Goal: Complete application form

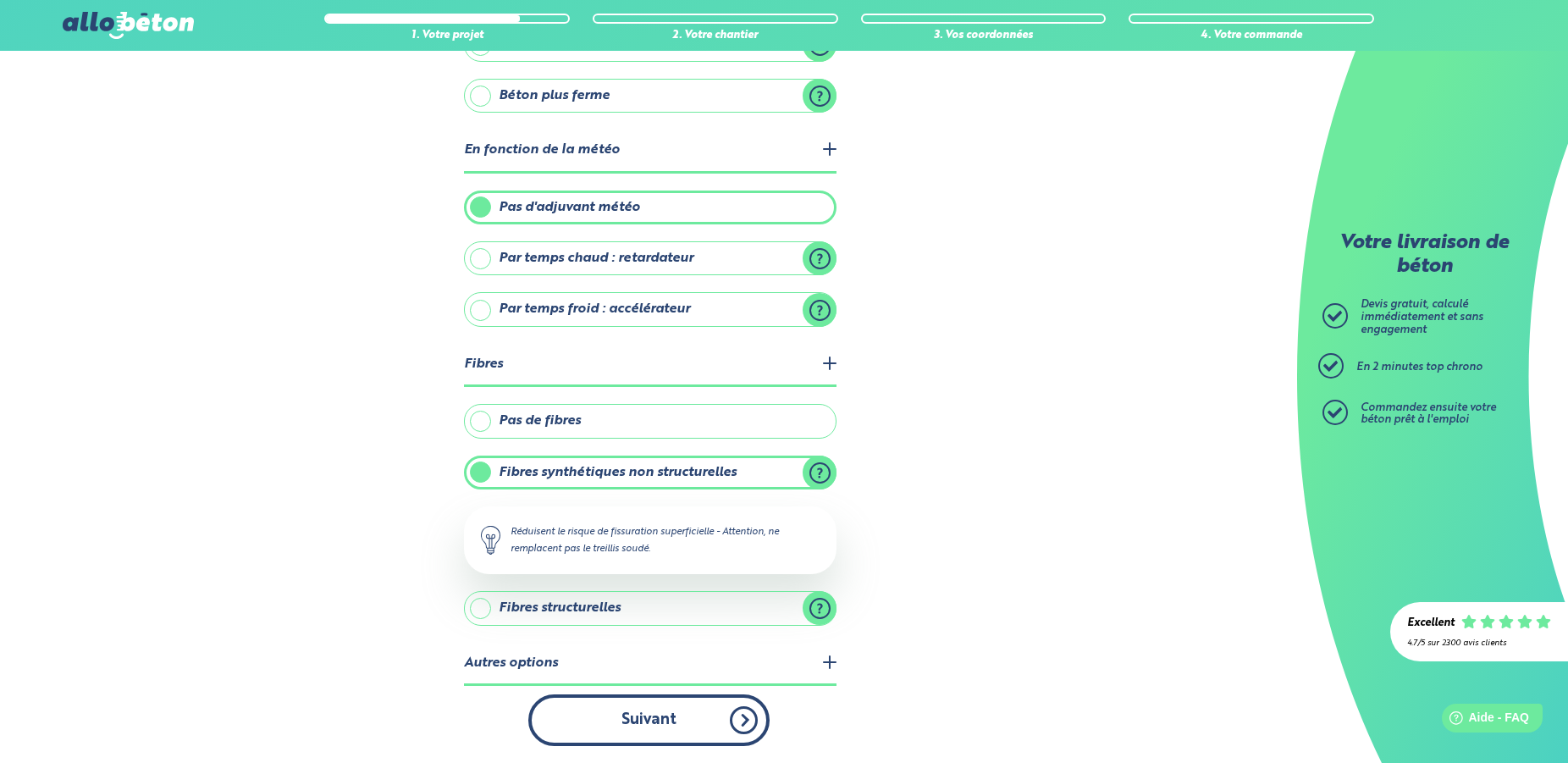
scroll to position [237, 0]
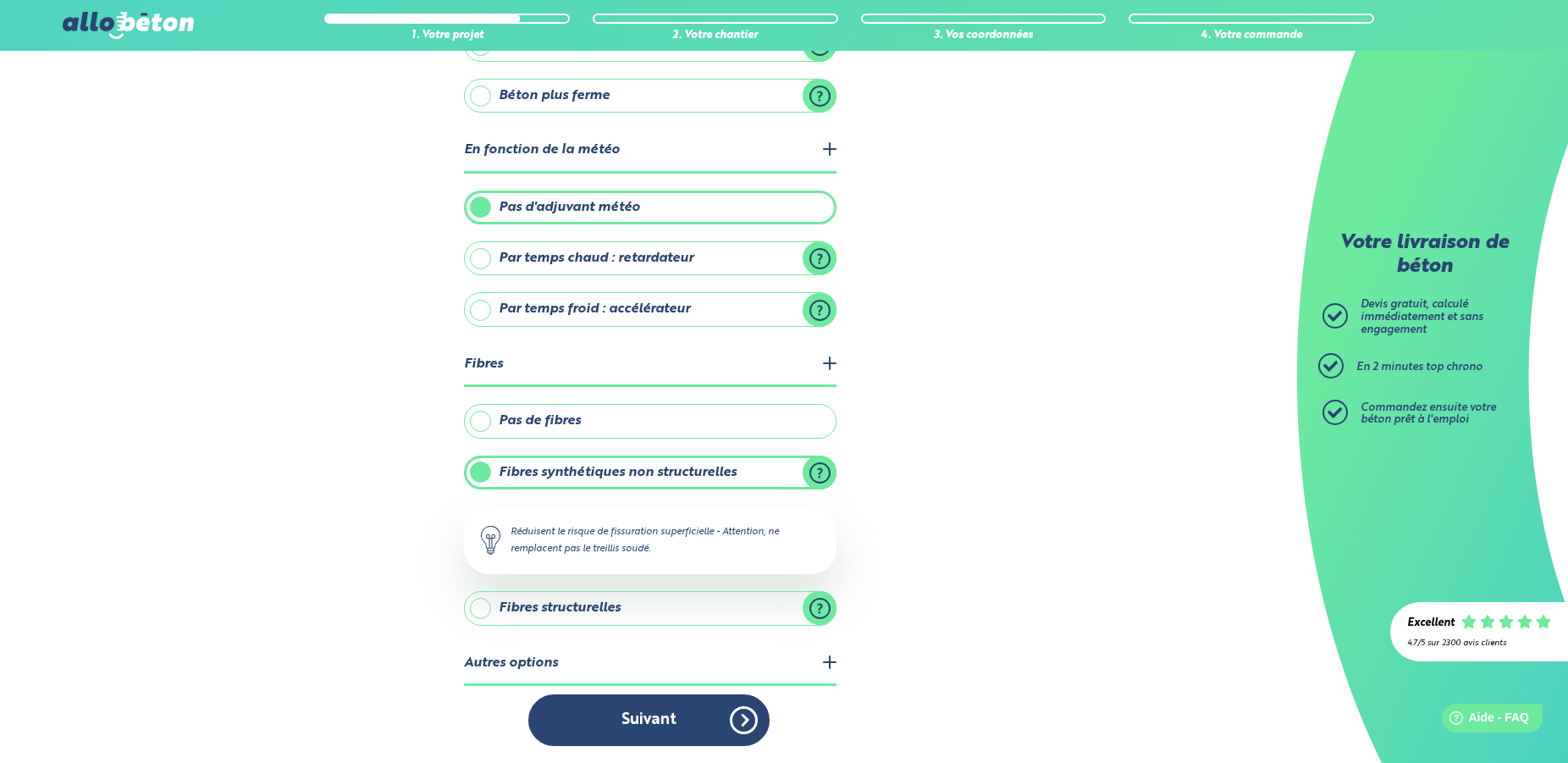
click at [679, 666] on legend "Autres options" at bounding box center [650, 664] width 373 height 43
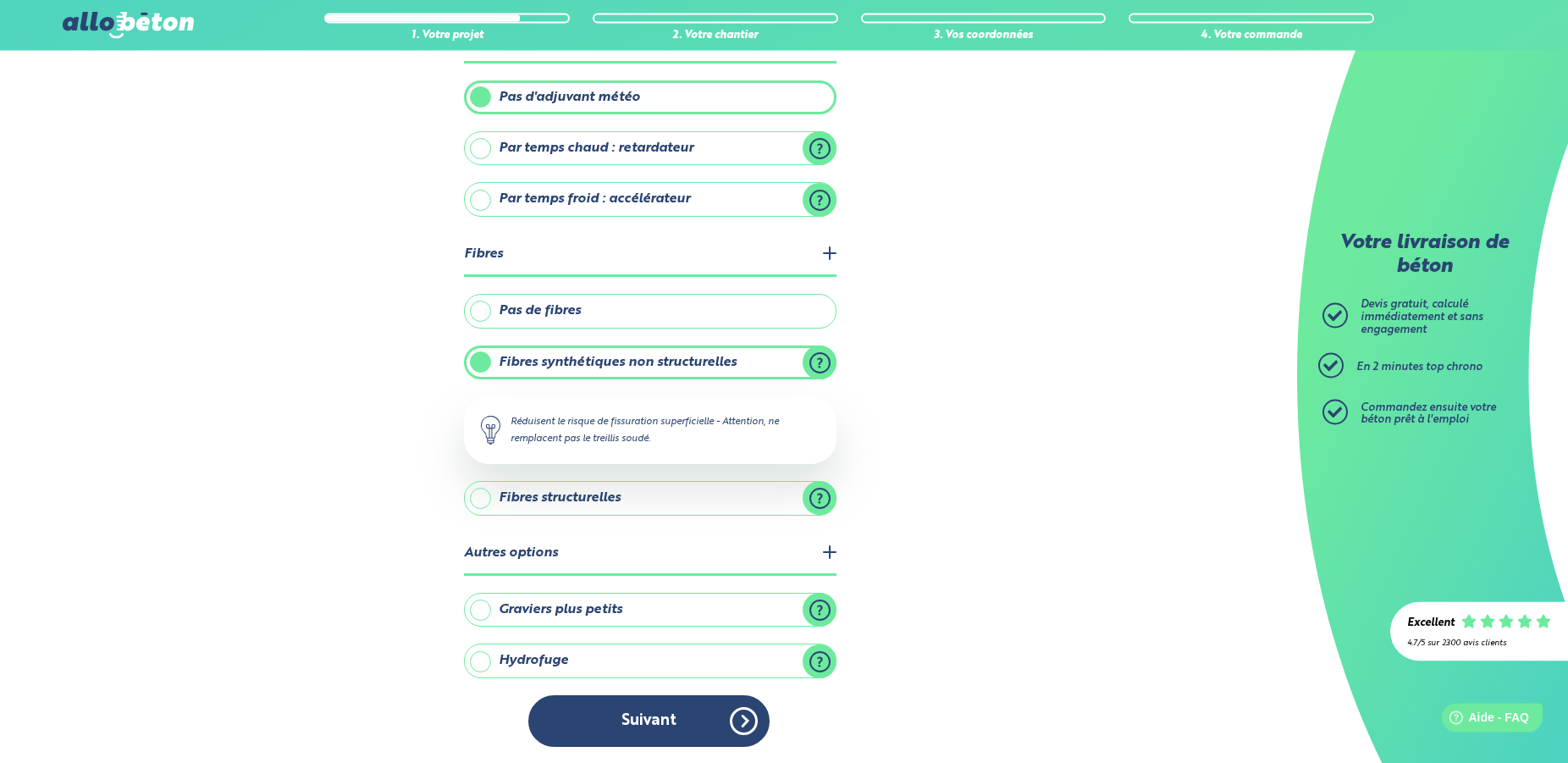
scroll to position [348, 0]
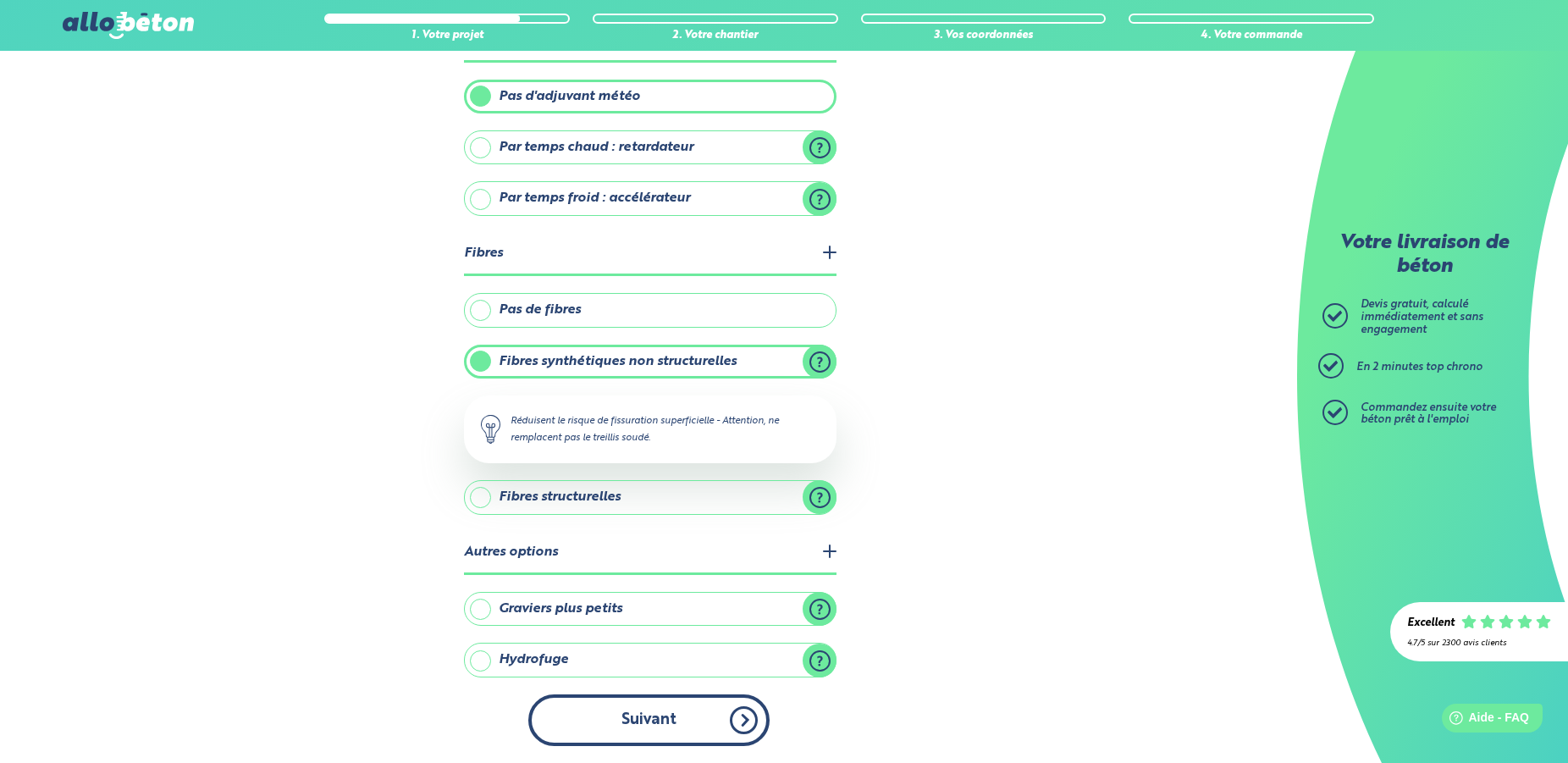
click at [682, 719] on button "Suivant" at bounding box center [649, 720] width 242 height 52
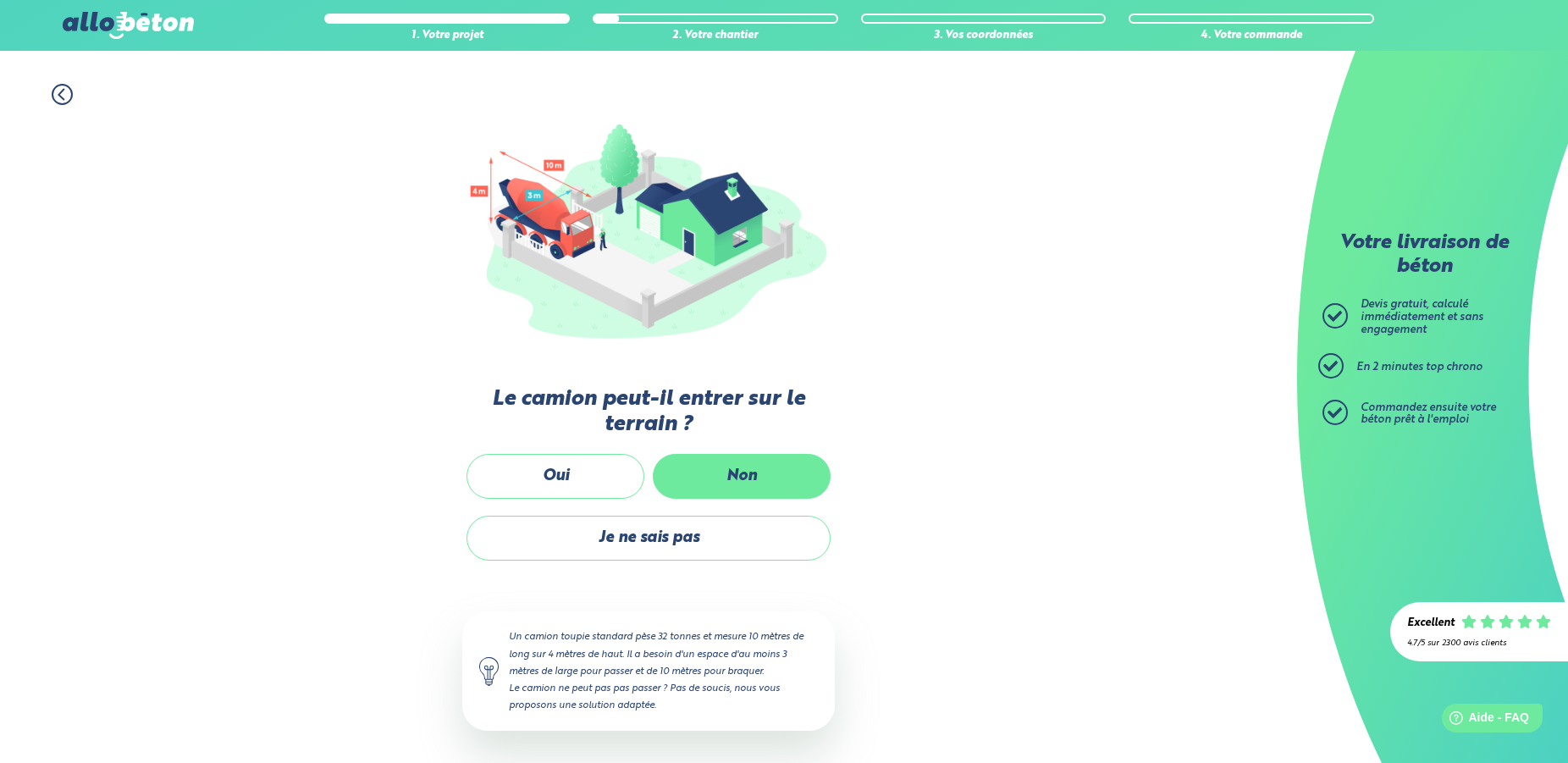
click at [743, 474] on label "Non" at bounding box center [741, 476] width 177 height 45
click at [0, 0] on input "Non" at bounding box center [0, 0] width 0 height 0
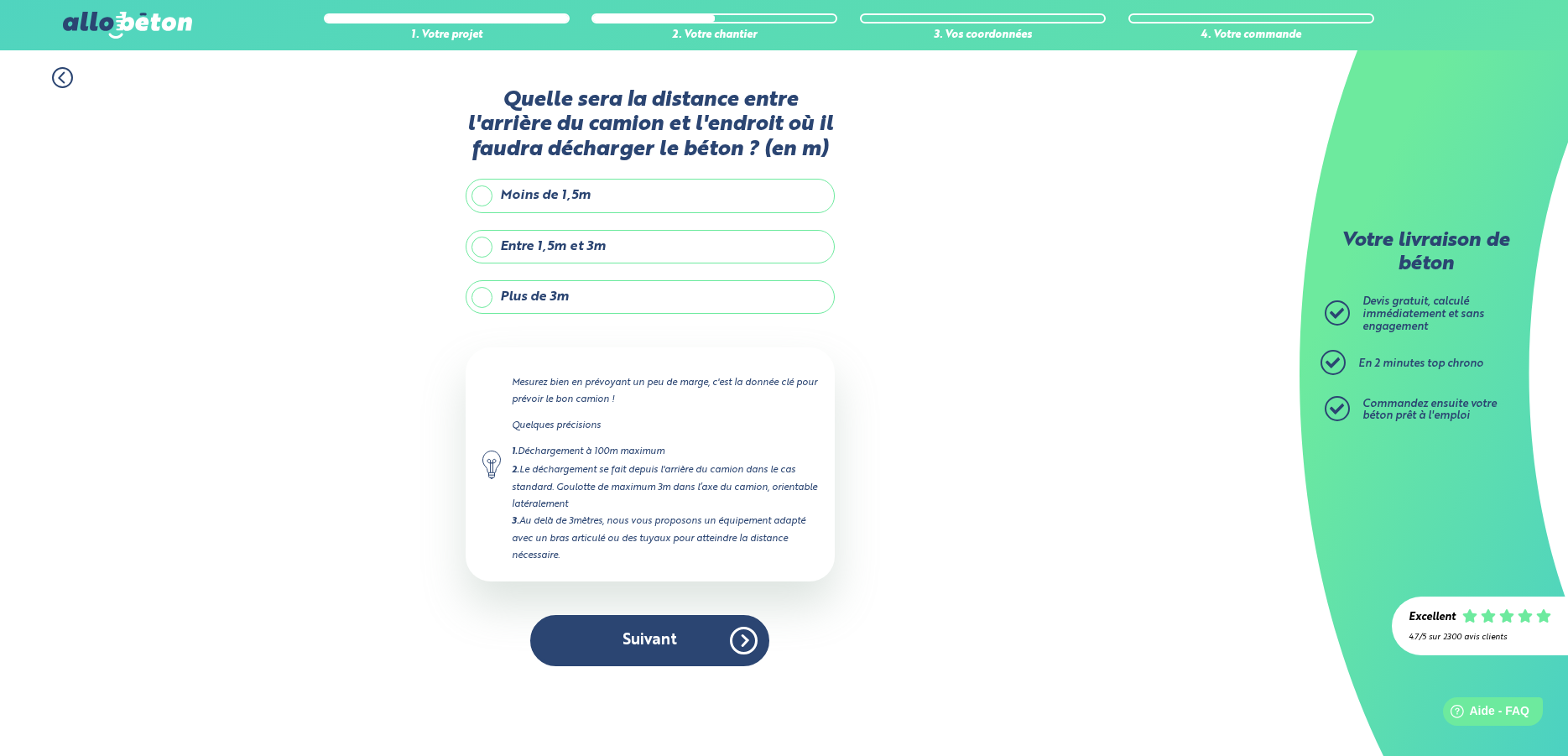
click at [481, 295] on label "Plus de 3m" at bounding box center [650, 297] width 369 height 34
click at [0, 0] on input "Plus de 3m" at bounding box center [0, 0] width 0 height 0
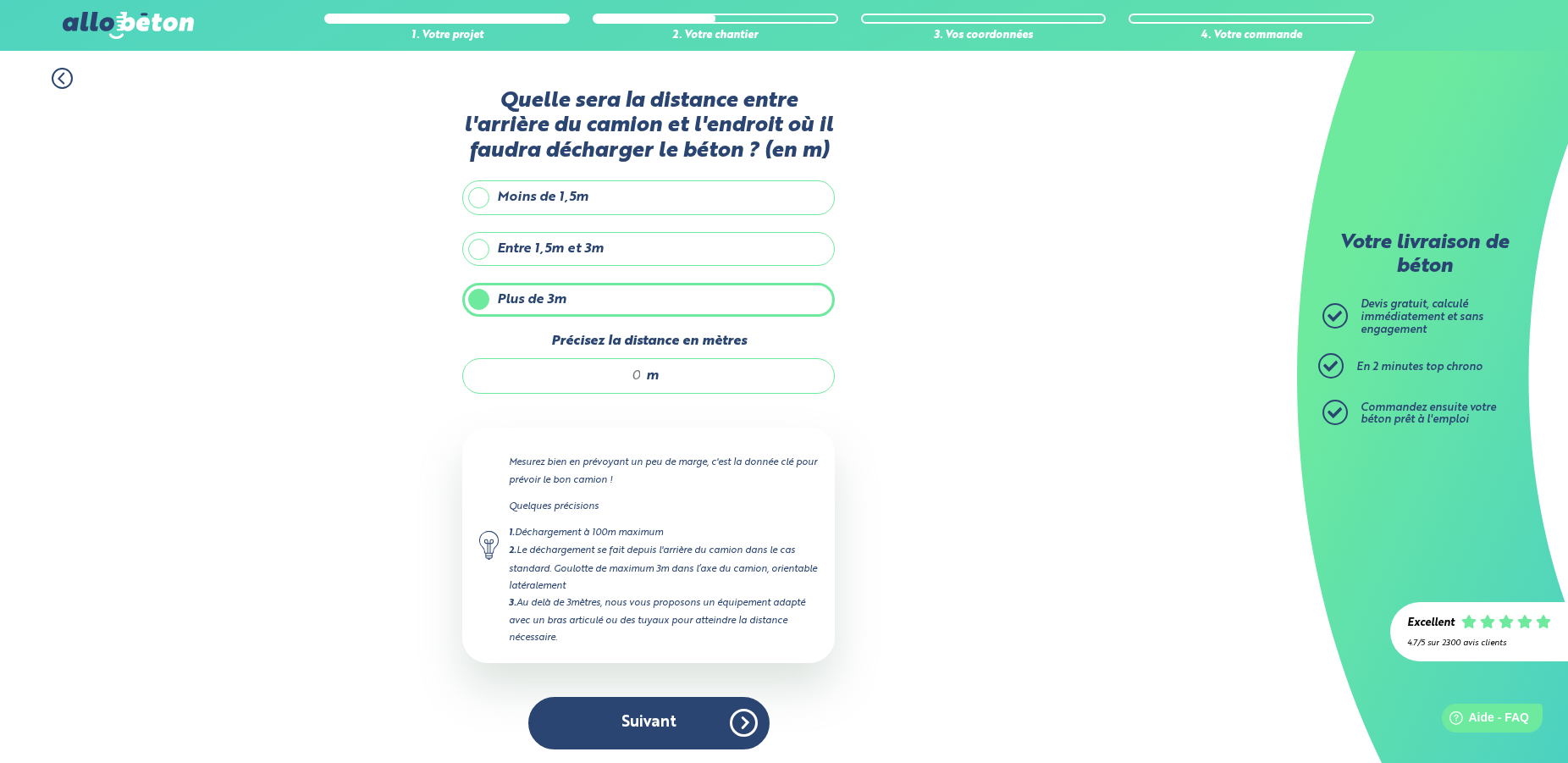
click at [641, 378] on input "Précisez la distance en mètres" at bounding box center [560, 375] width 161 height 17
drag, startPoint x: 641, startPoint y: 378, endPoint x: 622, endPoint y: 374, distance: 19.4
click at [622, 374] on input "Précisez la distance en mètres" at bounding box center [560, 375] width 161 height 17
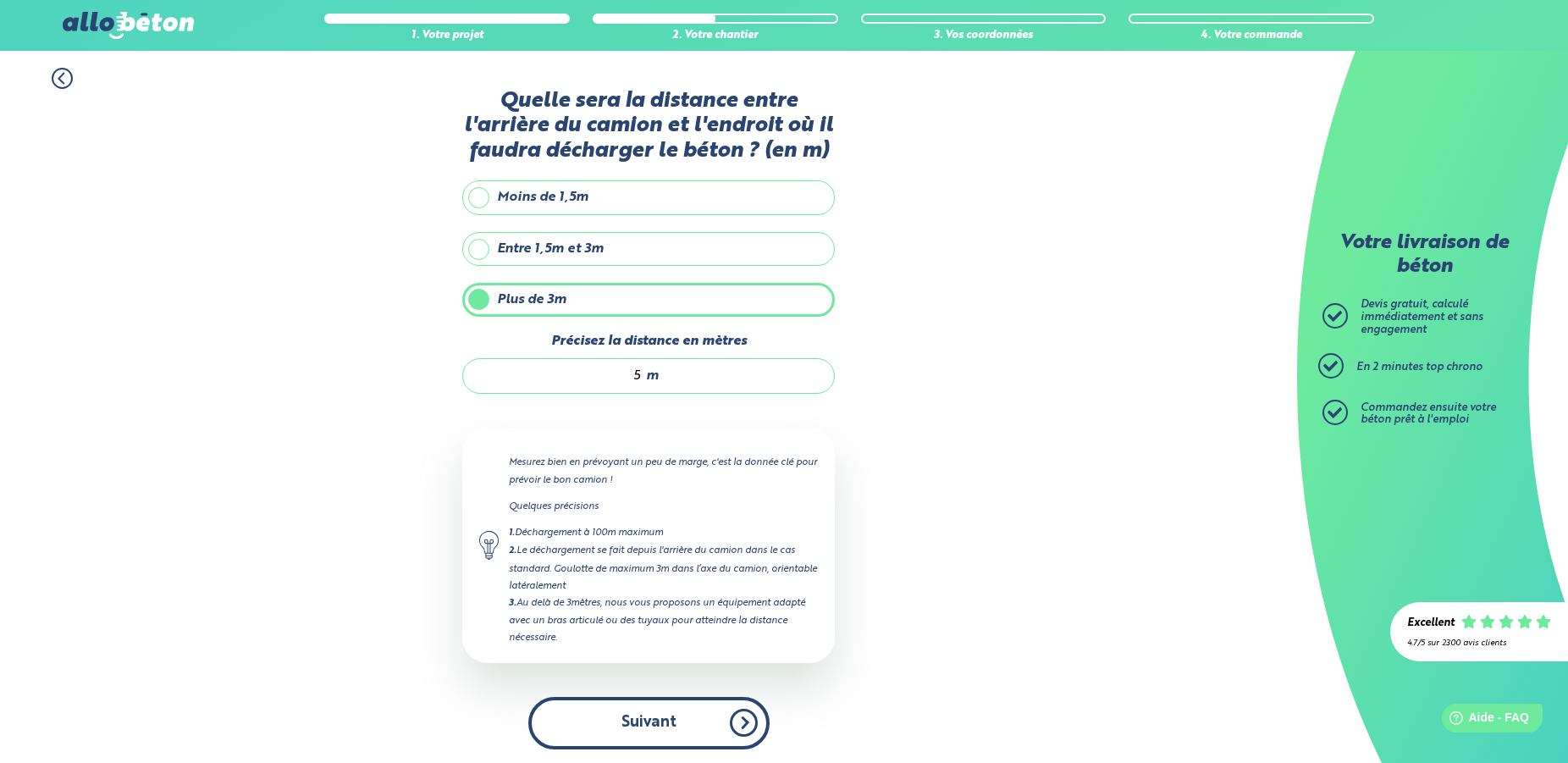
type input "5"
click at [669, 718] on button "Suivant" at bounding box center [649, 723] width 242 height 52
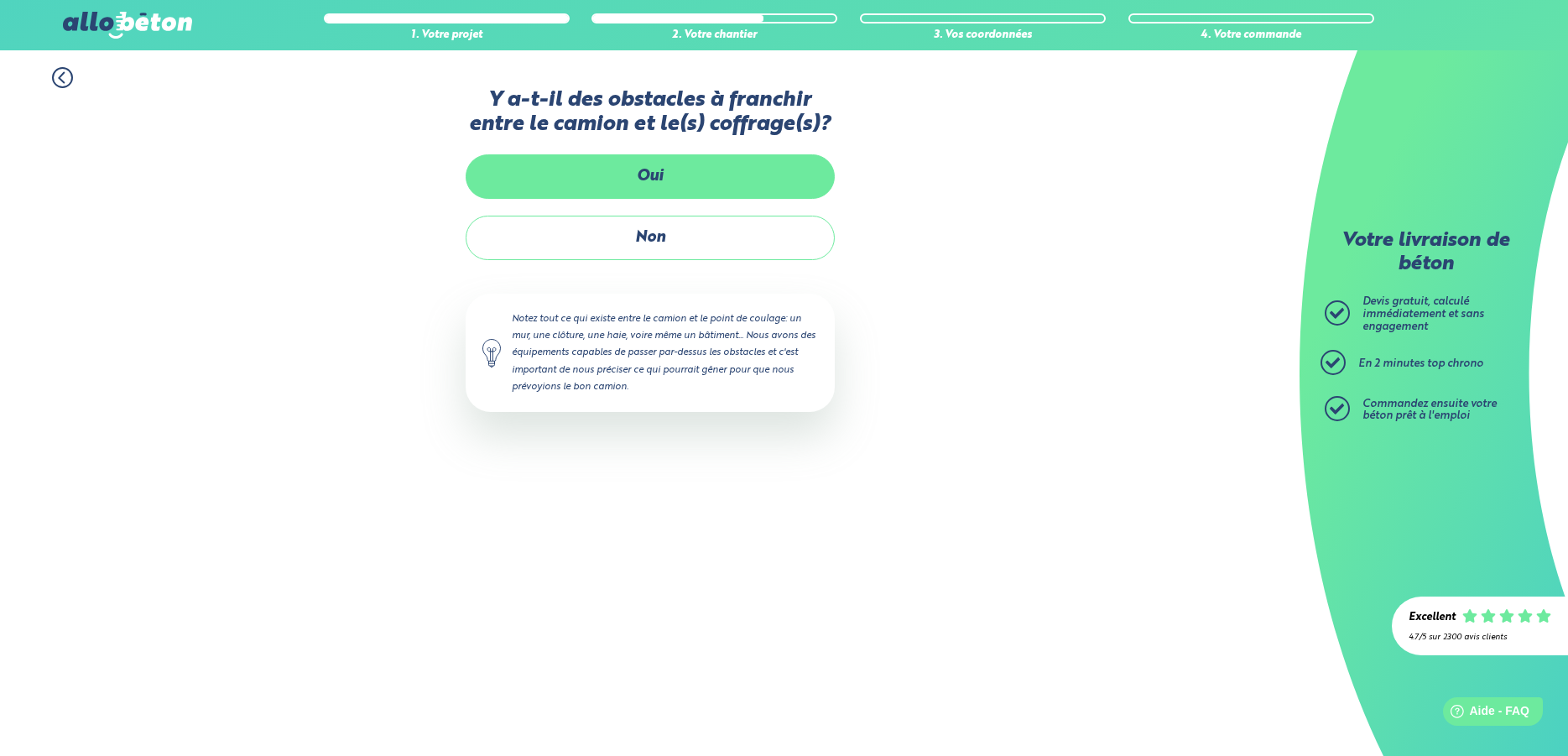
click at [655, 172] on label "Oui" at bounding box center [650, 177] width 369 height 44
click at [0, 0] on input "Oui" at bounding box center [0, 0] width 0 height 0
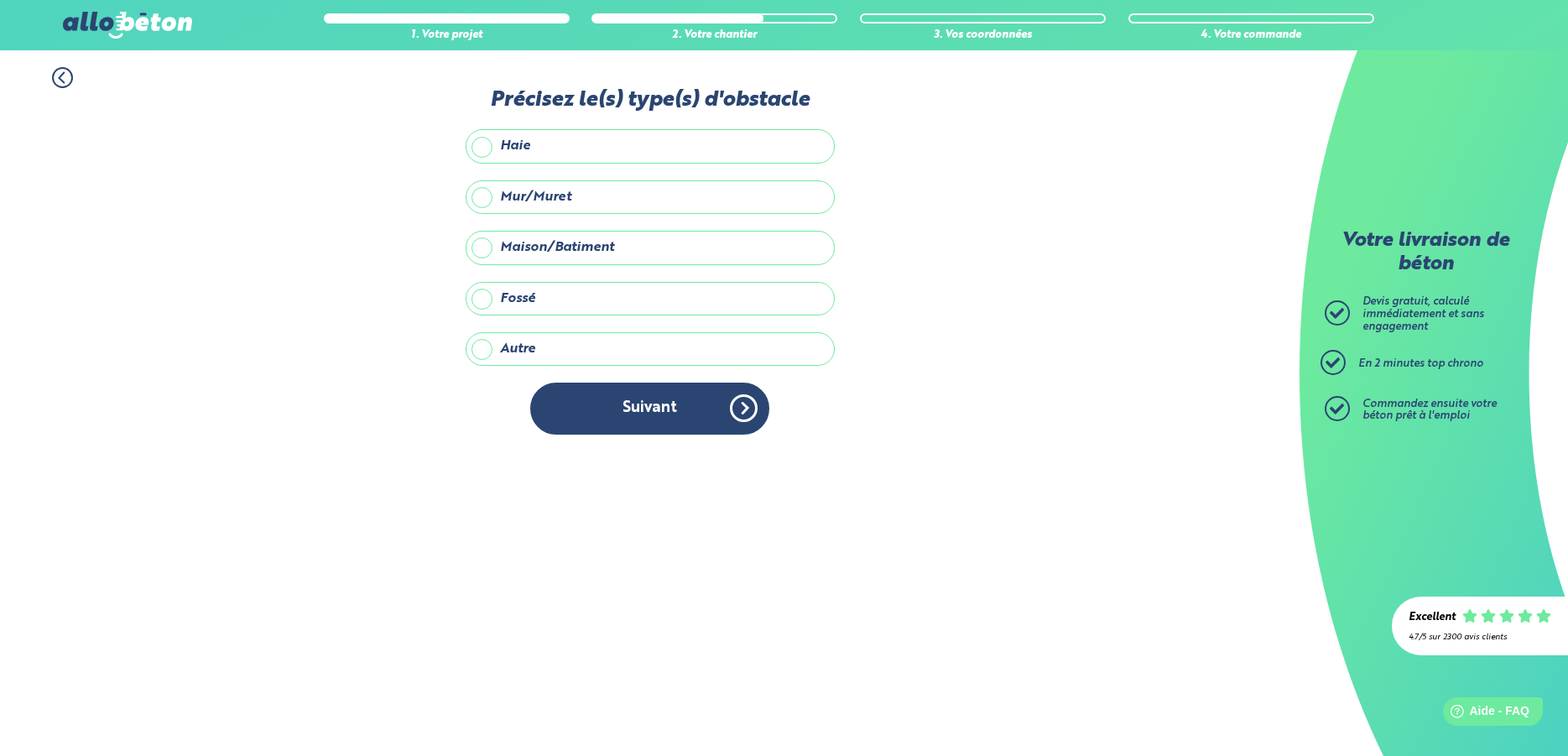
click at [486, 143] on label "Haie" at bounding box center [650, 146] width 369 height 34
click at [0, 0] on input "Haie" at bounding box center [0, 0] width 0 height 0
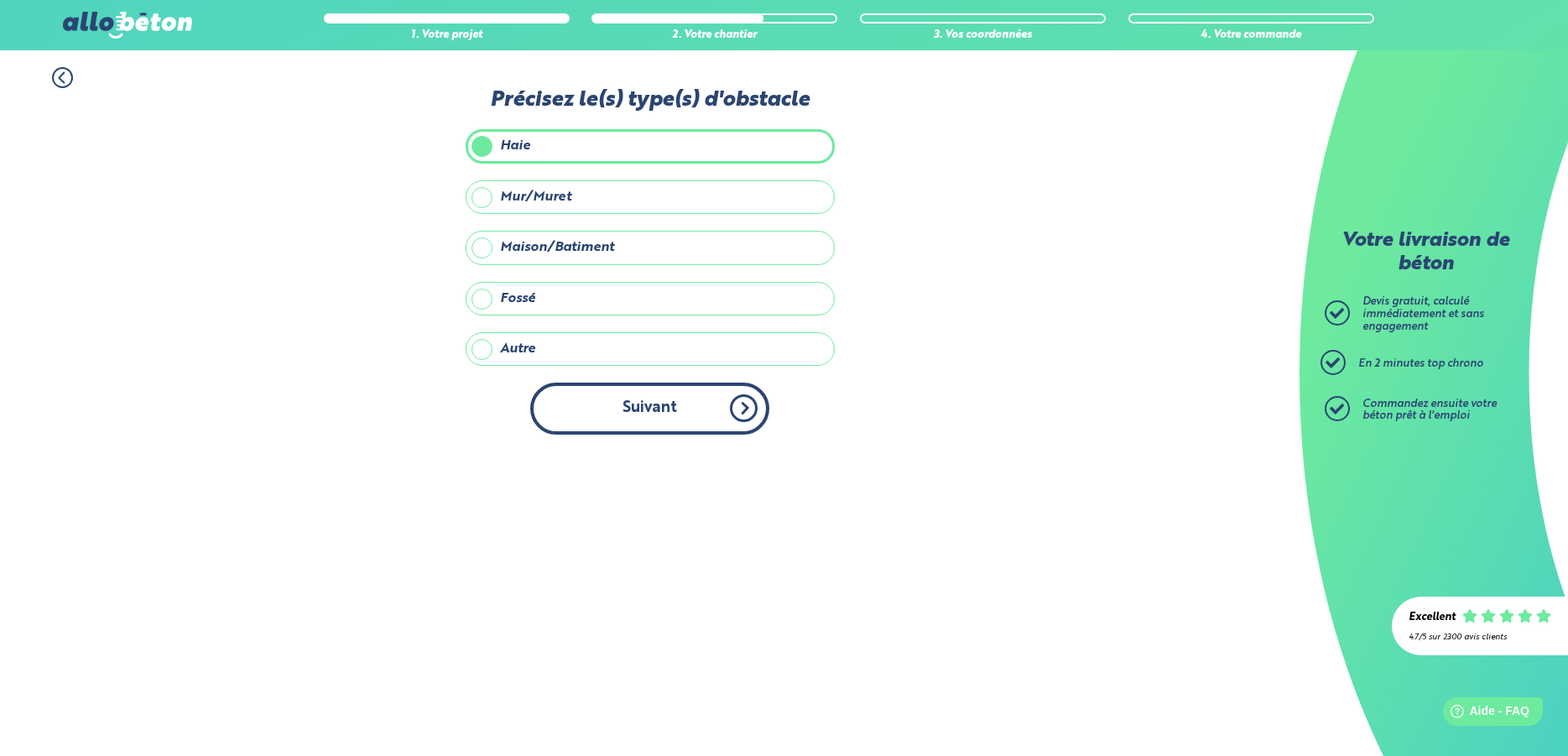
click at [639, 408] on button "Suivant" at bounding box center [649, 408] width 239 height 51
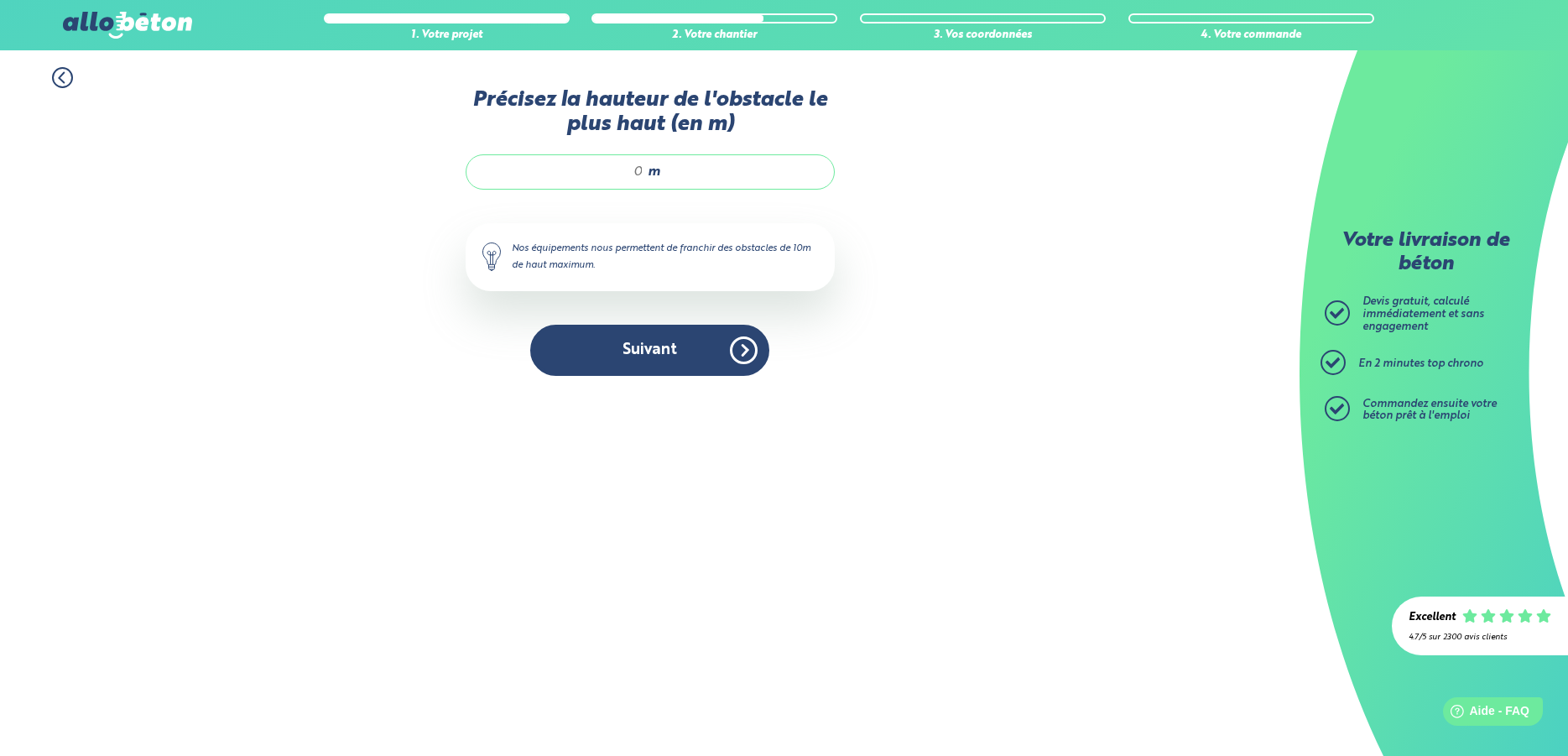
click at [646, 170] on div "m" at bounding box center [650, 172] width 369 height 35
type input "2"
click at [638, 358] on button "Suivant" at bounding box center [649, 351] width 239 height 51
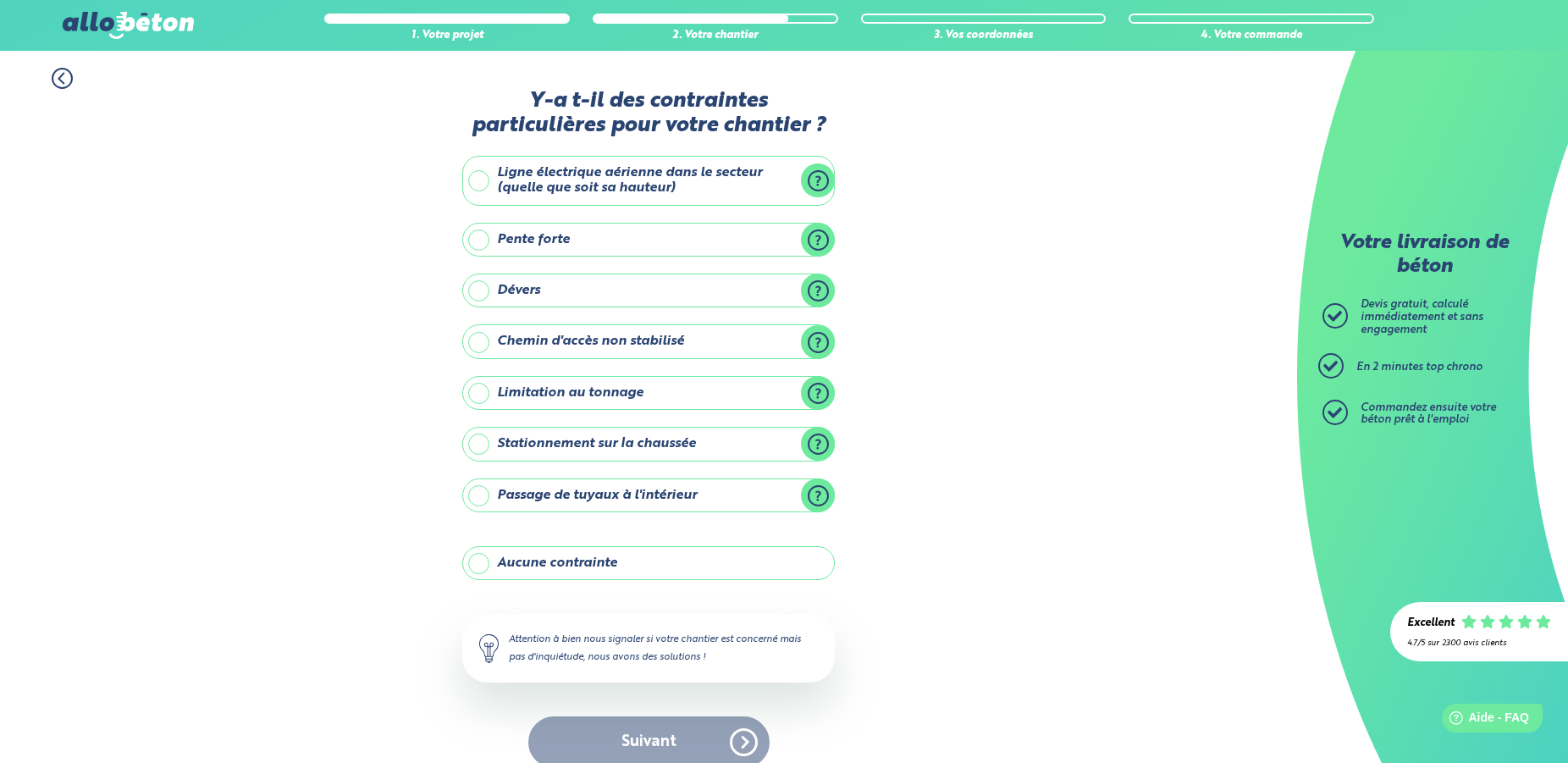
click at [477, 562] on label "Aucune contrainte" at bounding box center [648, 563] width 373 height 34
click at [0, 0] on input "Aucune contrainte" at bounding box center [0, 0] width 0 height 0
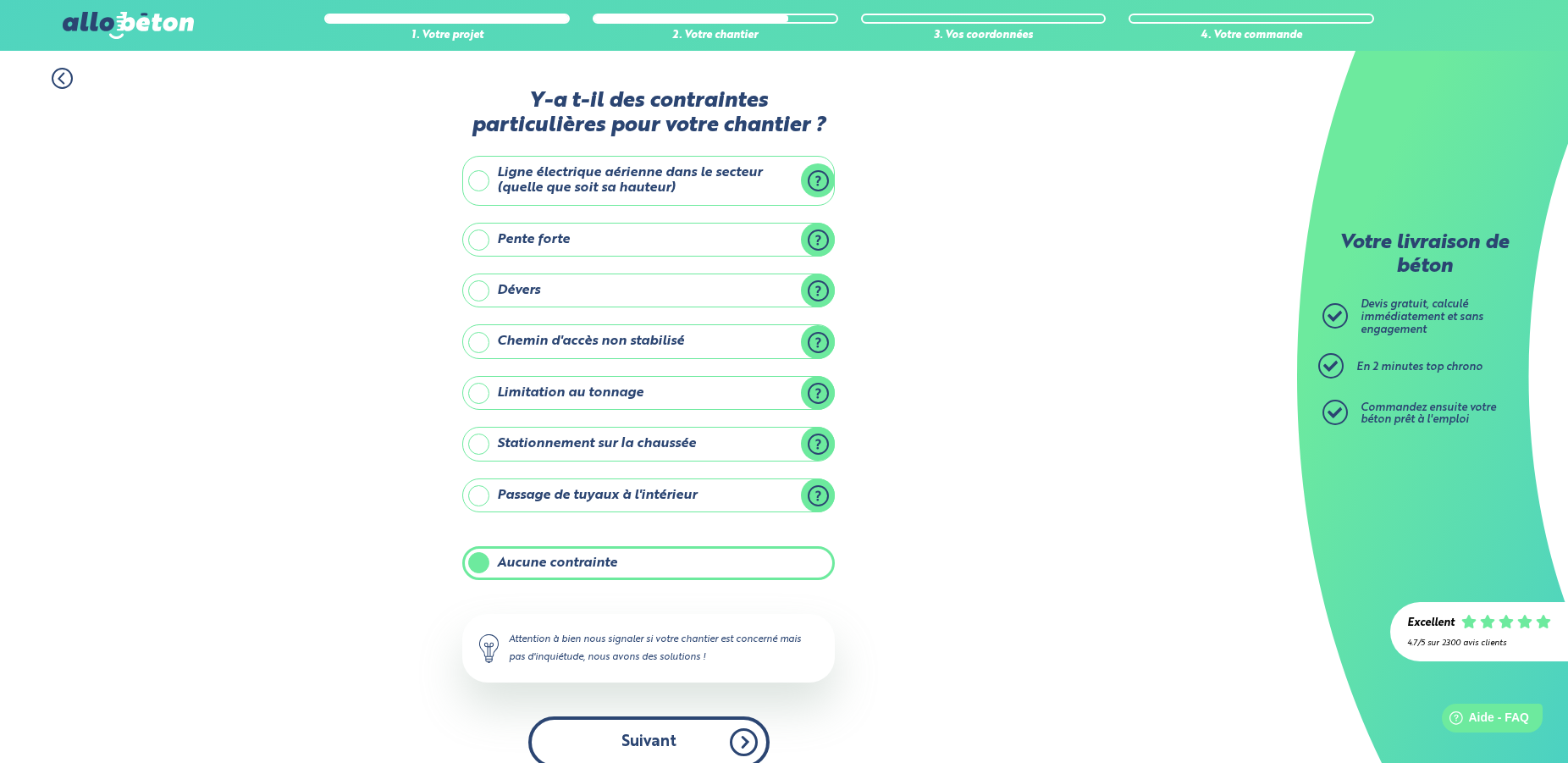
click at [677, 747] on button "Suivant" at bounding box center [649, 742] width 242 height 52
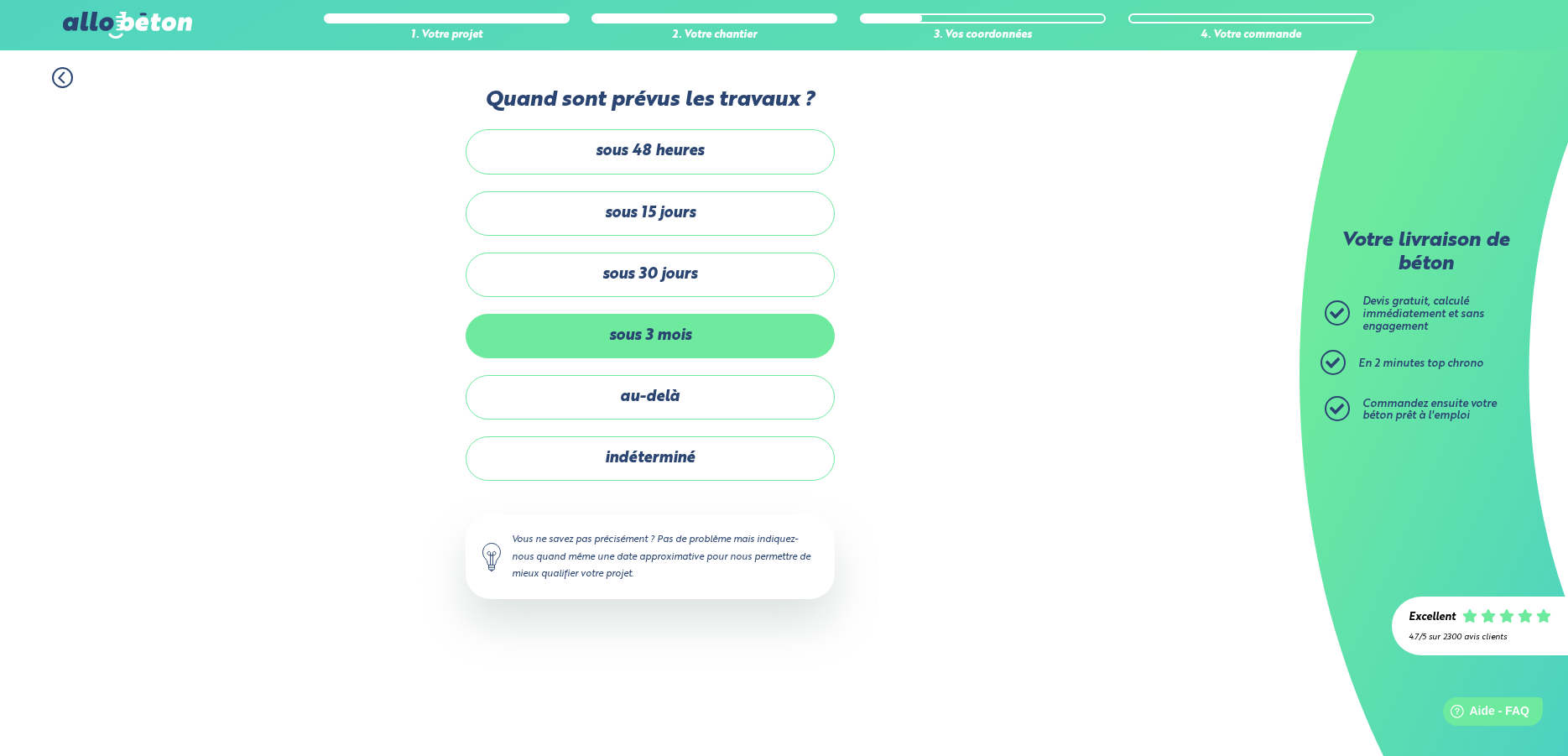
click at [693, 327] on label "sous 3 mois" at bounding box center [650, 336] width 369 height 44
click at [0, 0] on input "sous 3 mois" at bounding box center [0, 0] width 0 height 0
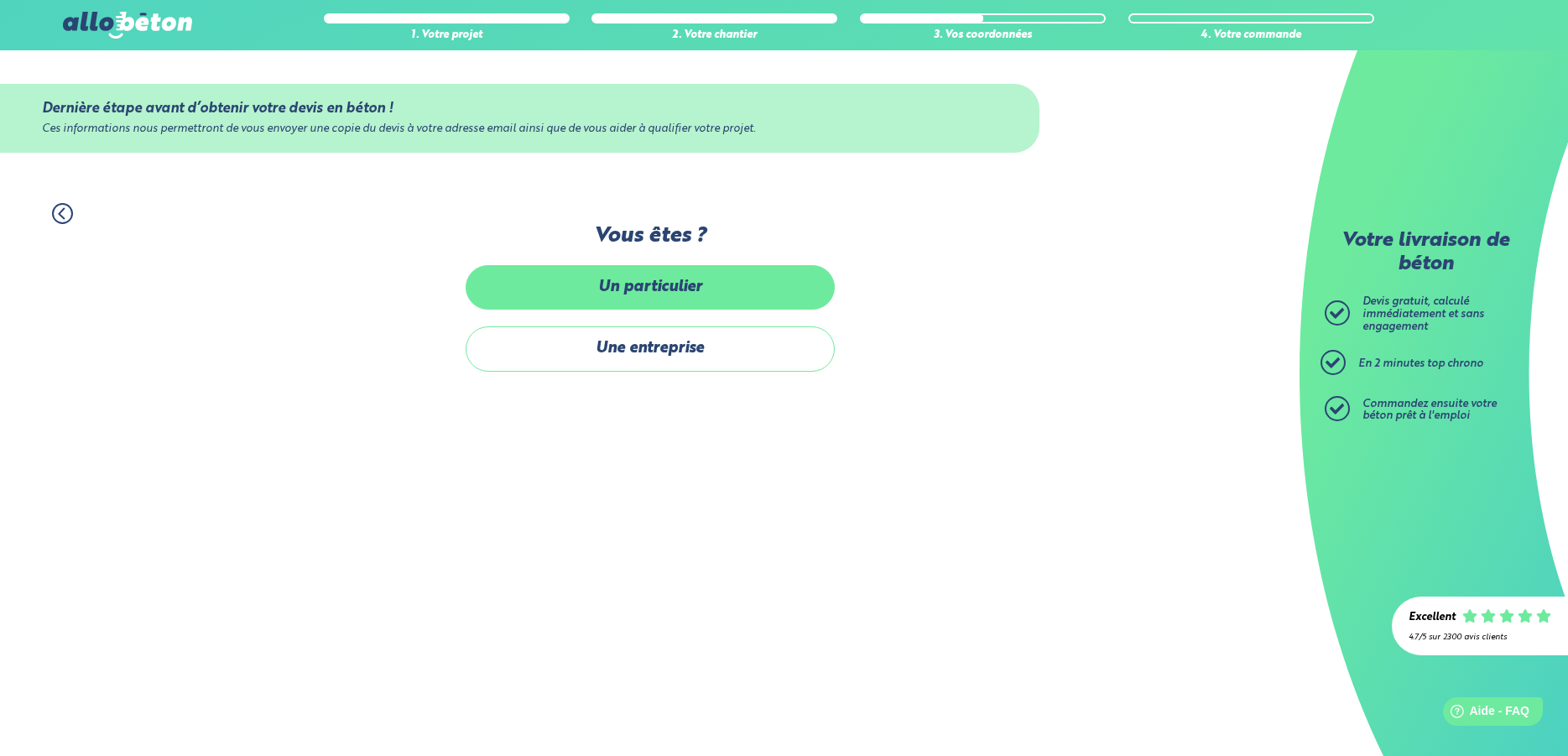
click at [674, 291] on label "Un particulier" at bounding box center [650, 287] width 369 height 44
click at [0, 0] on input "Un particulier" at bounding box center [0, 0] width 0 height 0
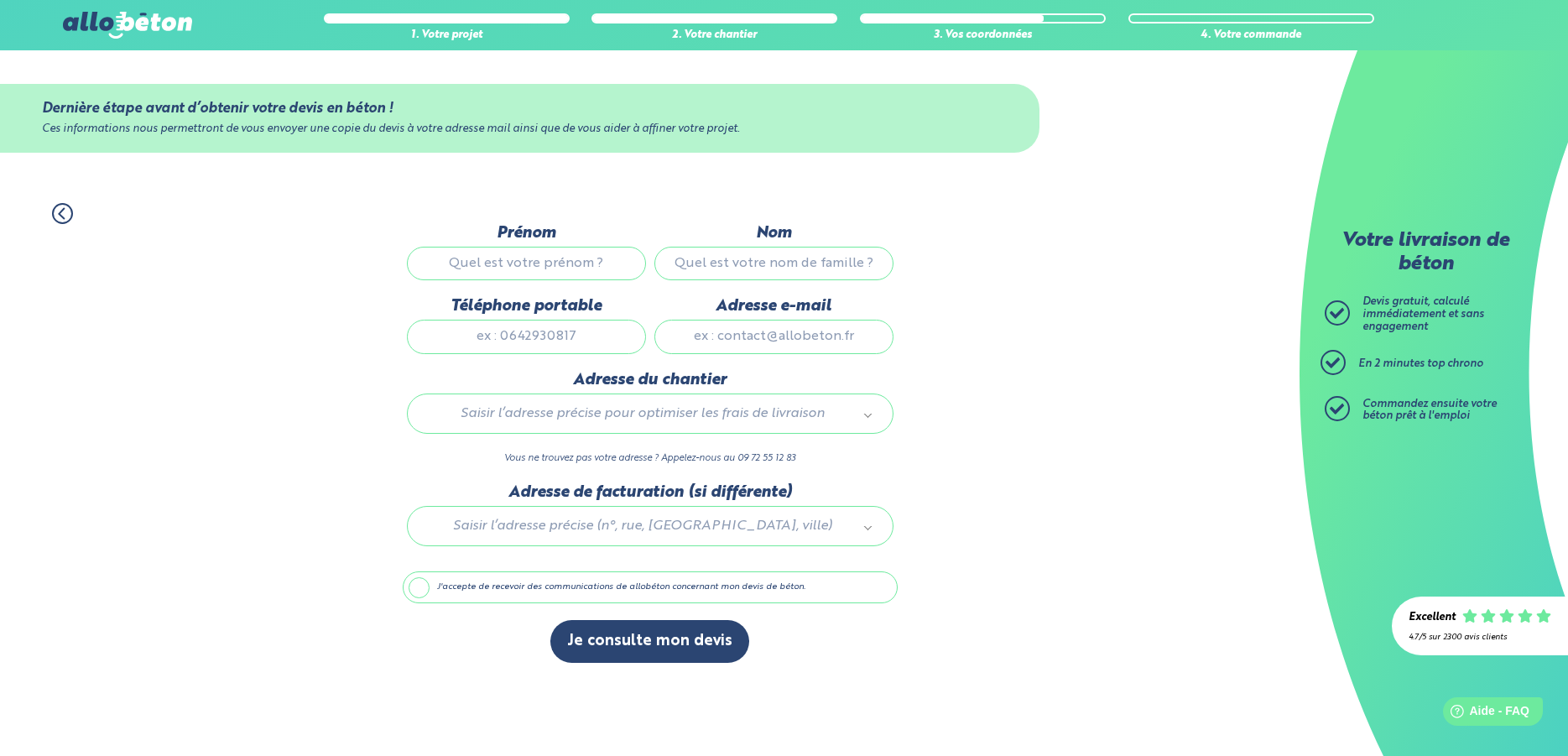
click at [569, 268] on input "Prénom" at bounding box center [526, 263] width 239 height 34
type input "[PERSON_NAME]"
click at [740, 266] on input "Nom" at bounding box center [774, 263] width 239 height 34
type input "lahaye"
click at [583, 340] on input "Téléphone portable" at bounding box center [526, 336] width 239 height 34
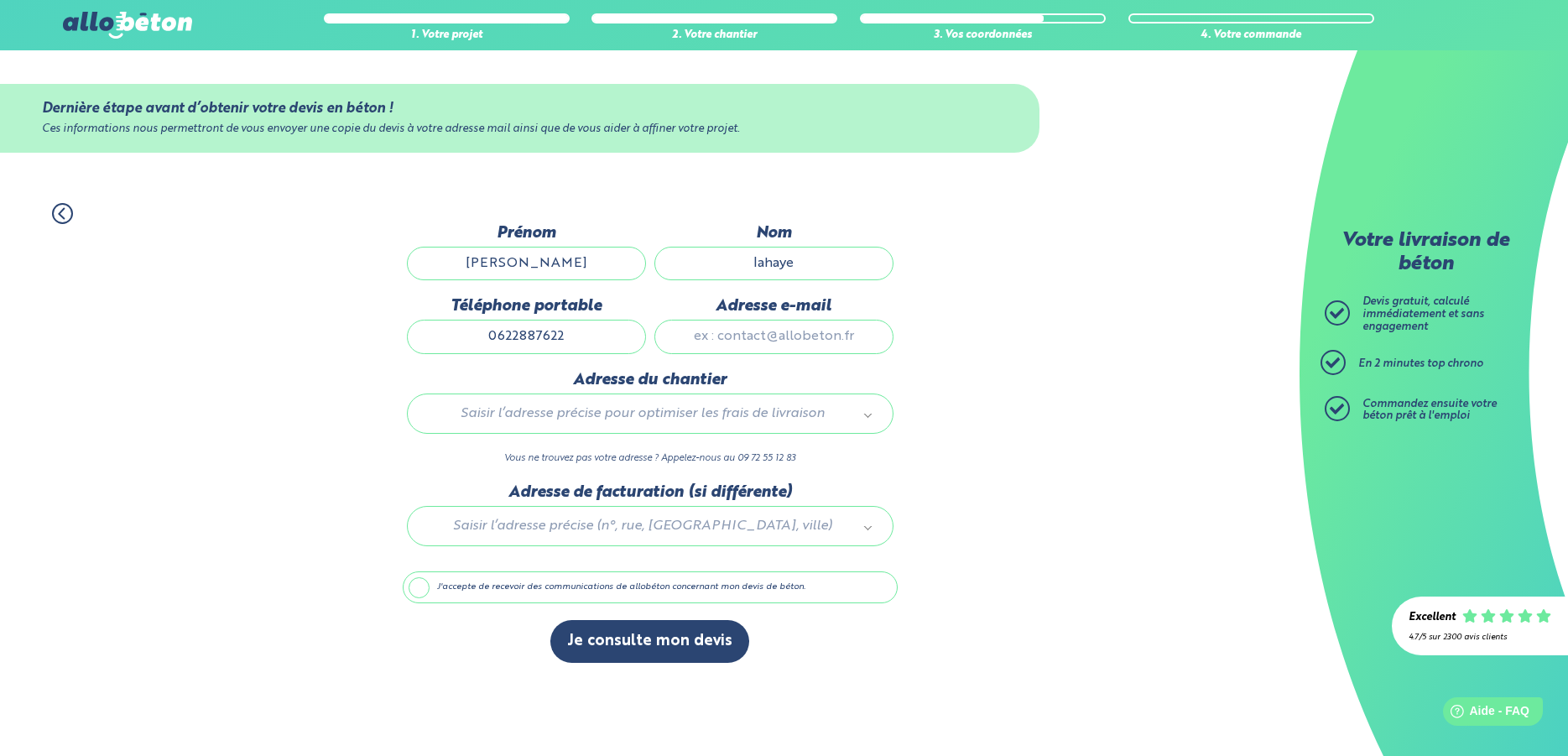
type input "0622887622"
click at [745, 336] on input "Adresse e-mail" at bounding box center [774, 336] width 239 height 34
type input "[PERSON_NAME][EMAIL_ADDRESS][DOMAIN_NAME]"
click at [699, 409] on div "Saisir l’adresse précise pour optimiser les frais de livraison" at bounding box center [650, 413] width 487 height 41
click at [735, 428] on body "09 72 55 12 83 Conseils et Appel Gratuits nos produits le béton prêt à l'emploi…" at bounding box center [784, 378] width 1568 height 756
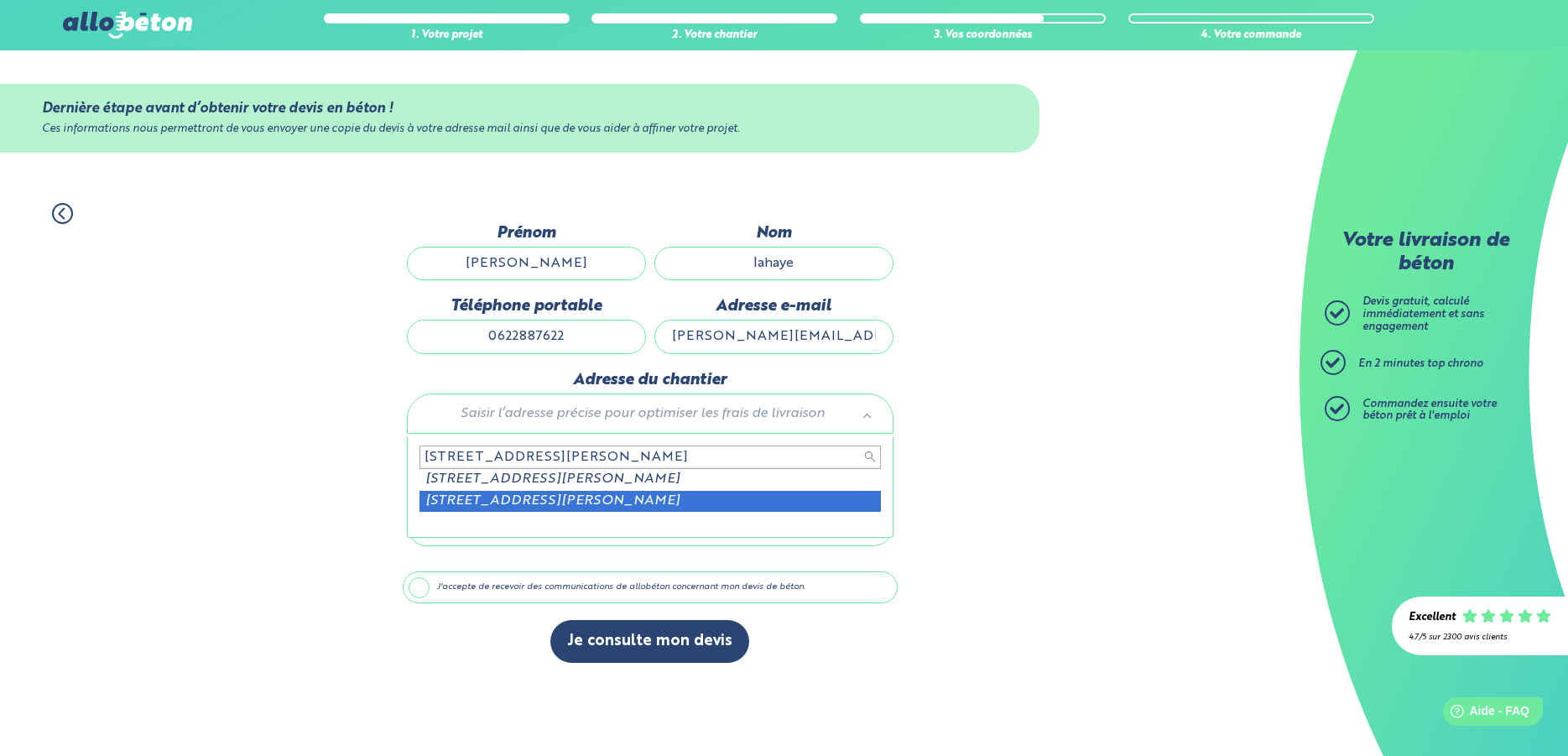
type input "[STREET_ADDRESS][PERSON_NAME]"
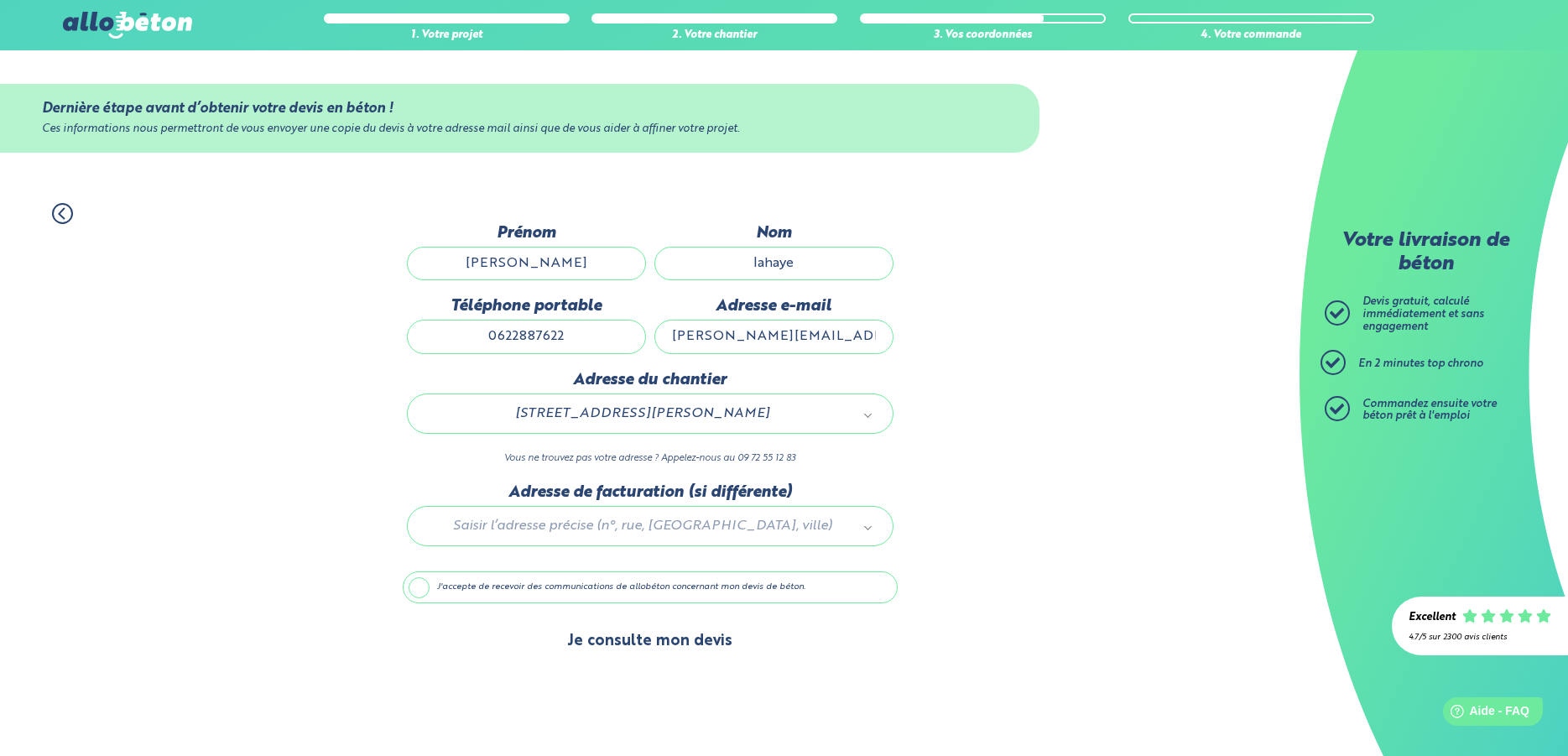
click at [649, 653] on button "Je consulte mon devis" at bounding box center [649, 641] width 199 height 42
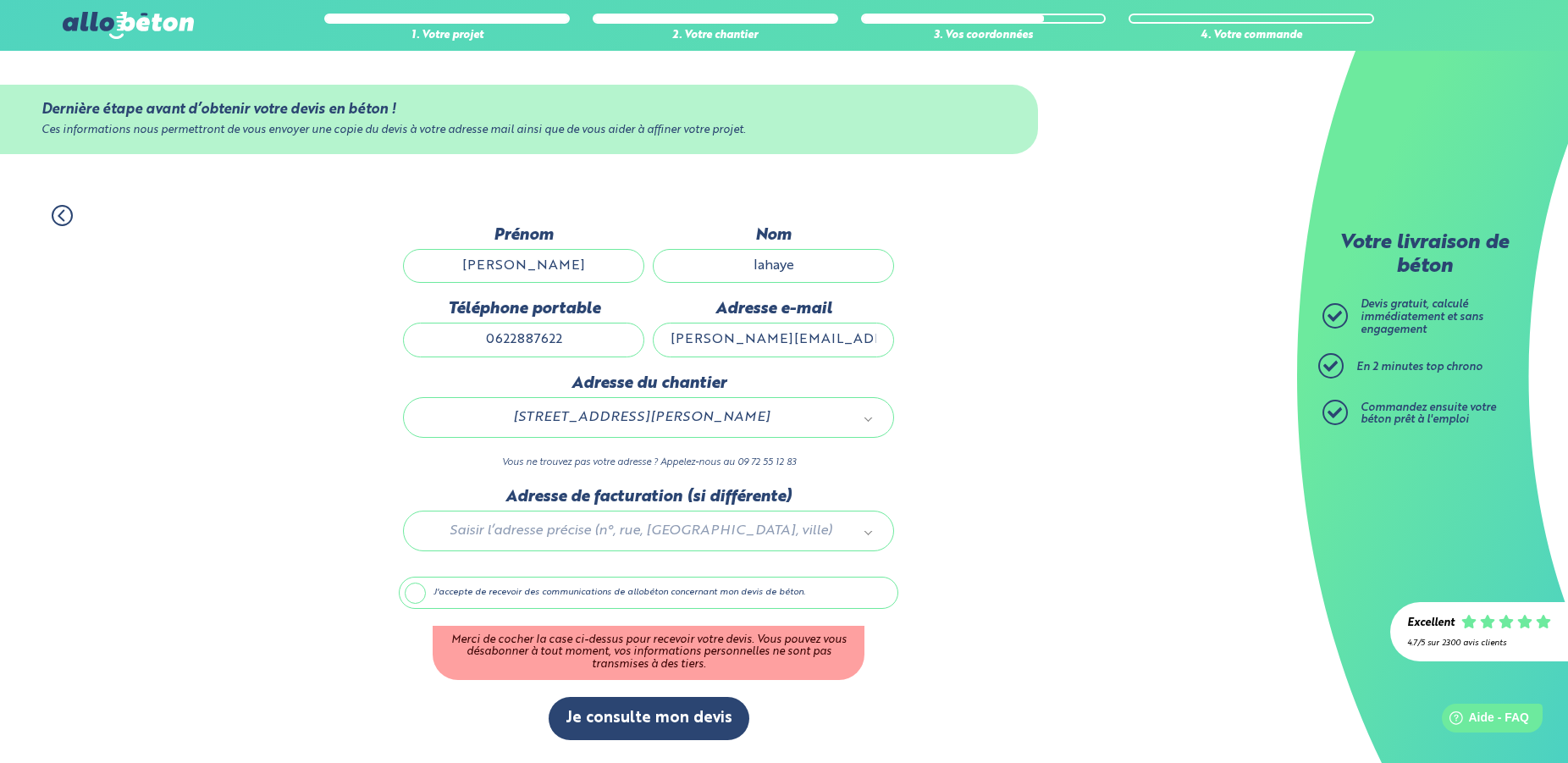
click at [424, 596] on label "J'accepte de recevoir des communications de allobéton concernant mon devis de b…" at bounding box center [648, 593] width 499 height 32
click at [0, 0] on input "J'accepte de recevoir des communications de allobéton concernant mon devis de b…" at bounding box center [0, 0] width 0 height 0
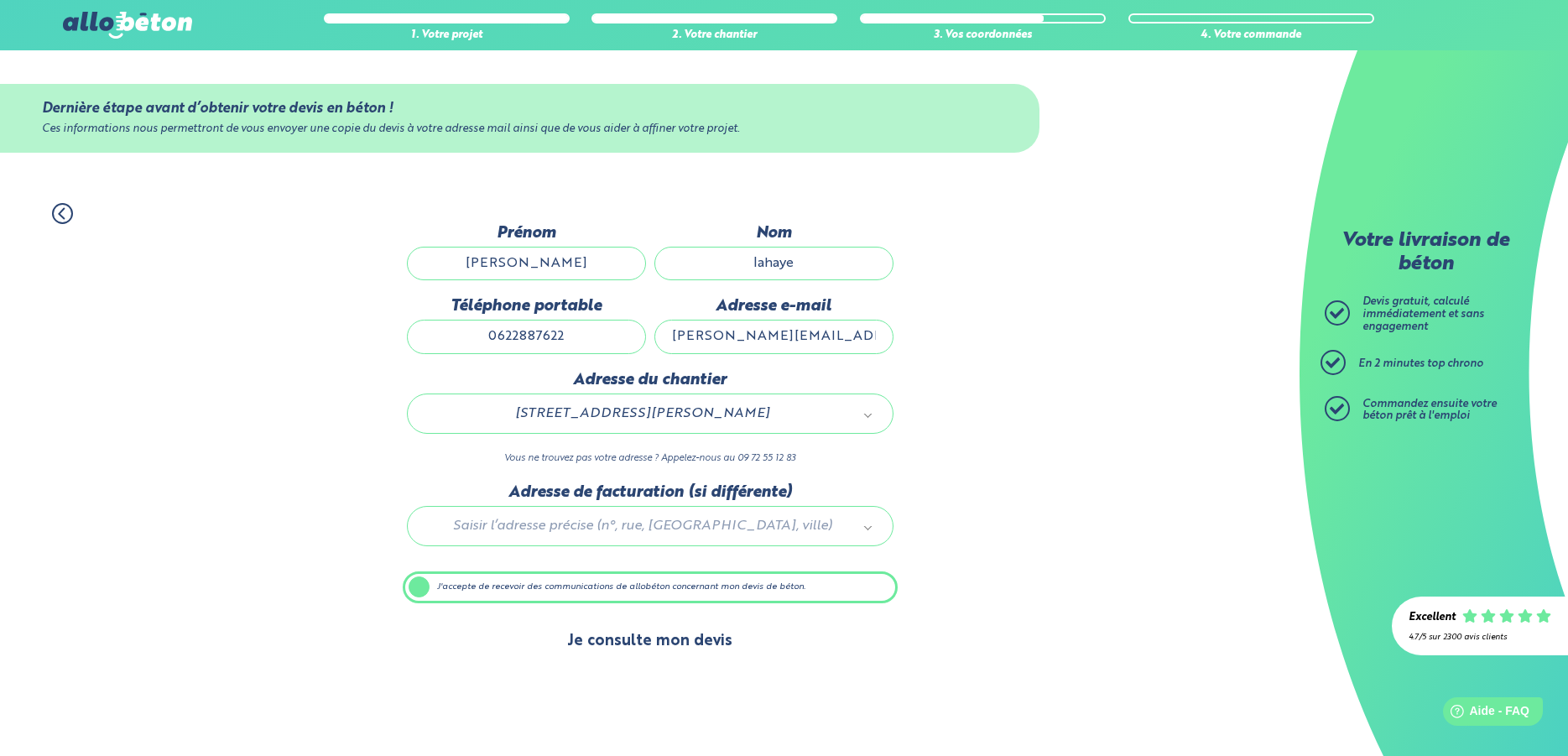
click at [636, 651] on button "Je consulte mon devis" at bounding box center [649, 641] width 199 height 42
